Goal: Task Accomplishment & Management: Complete application form

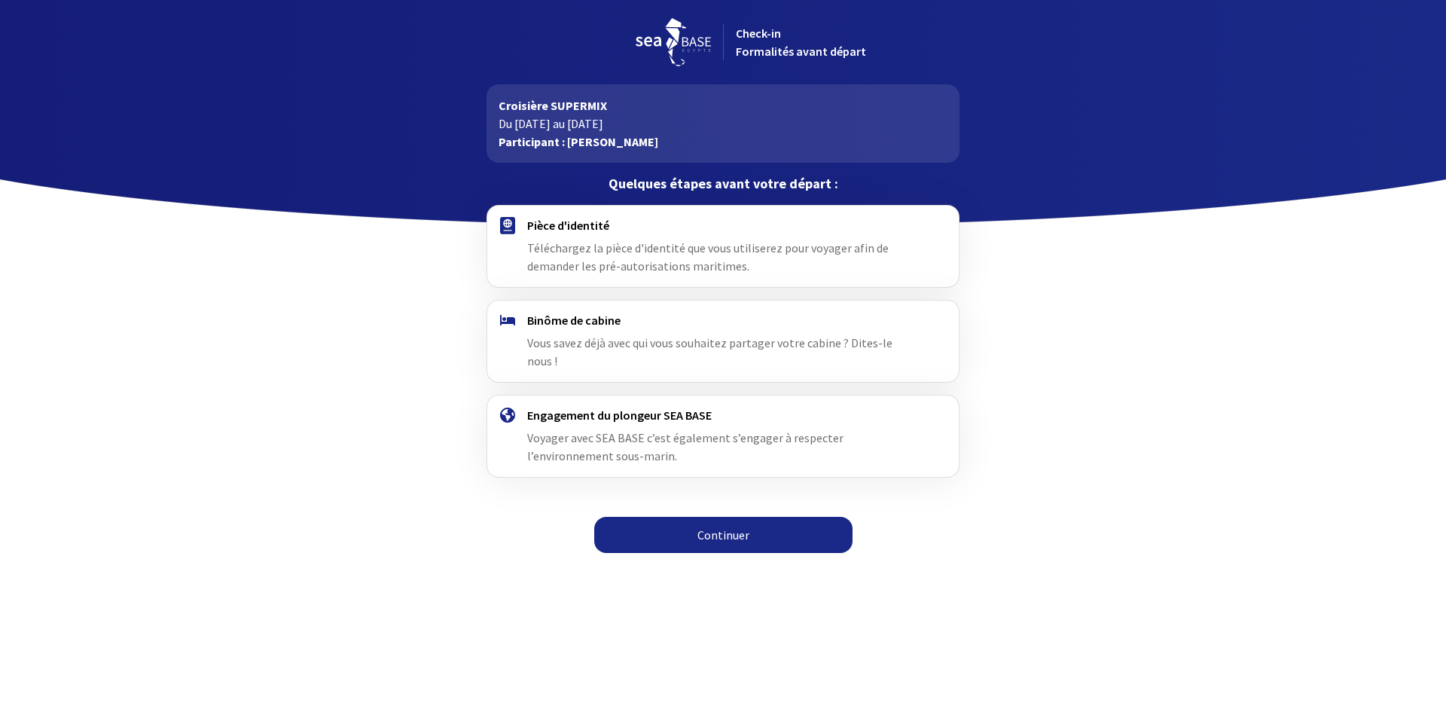
click at [743, 518] on link "Continuer" at bounding box center [723, 535] width 258 height 36
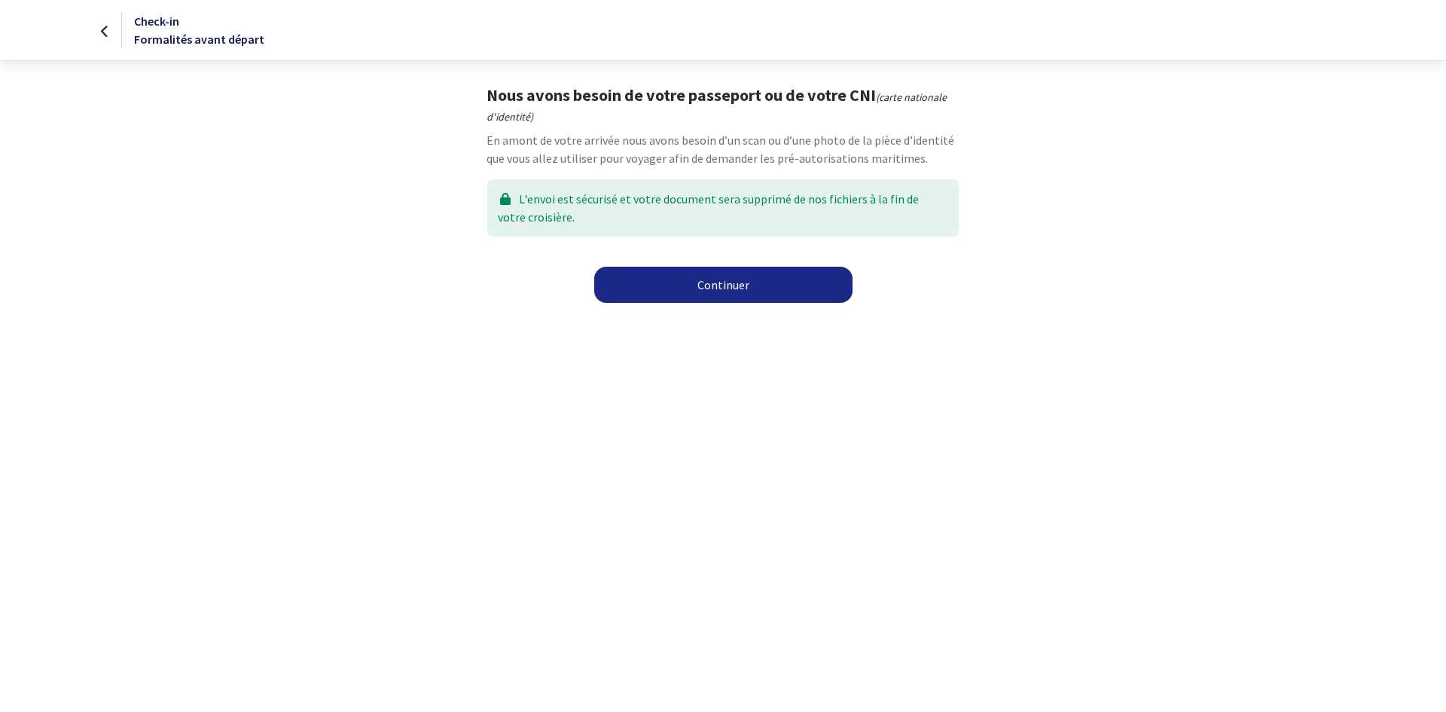
click at [717, 276] on link "Continuer" at bounding box center [723, 285] width 258 height 36
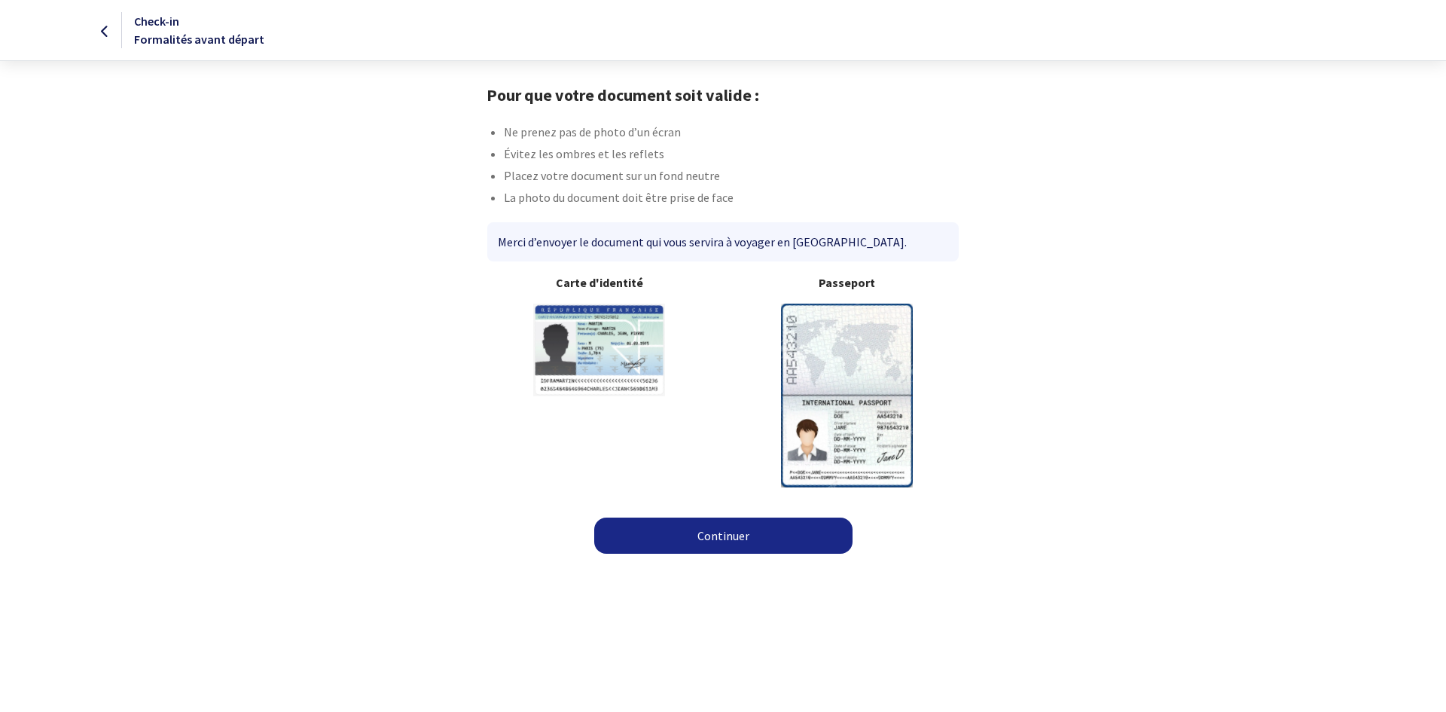
click at [783, 563] on html "Check-in Formalités avant départ Pour que votre document soit valide : Ne prene…" at bounding box center [723, 281] width 1446 height 563
